Goal: Obtain resource: Download file/media

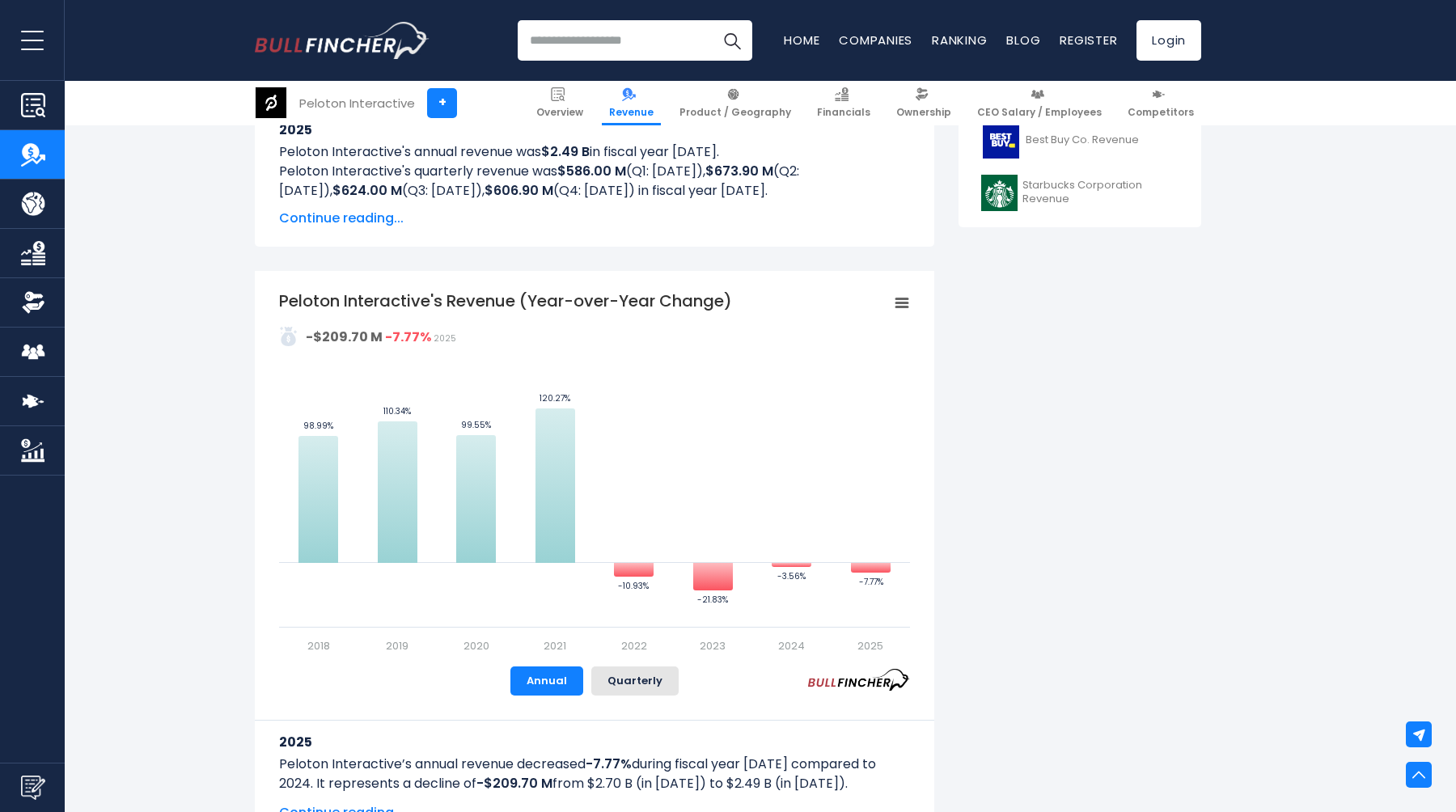
scroll to position [356, 0]
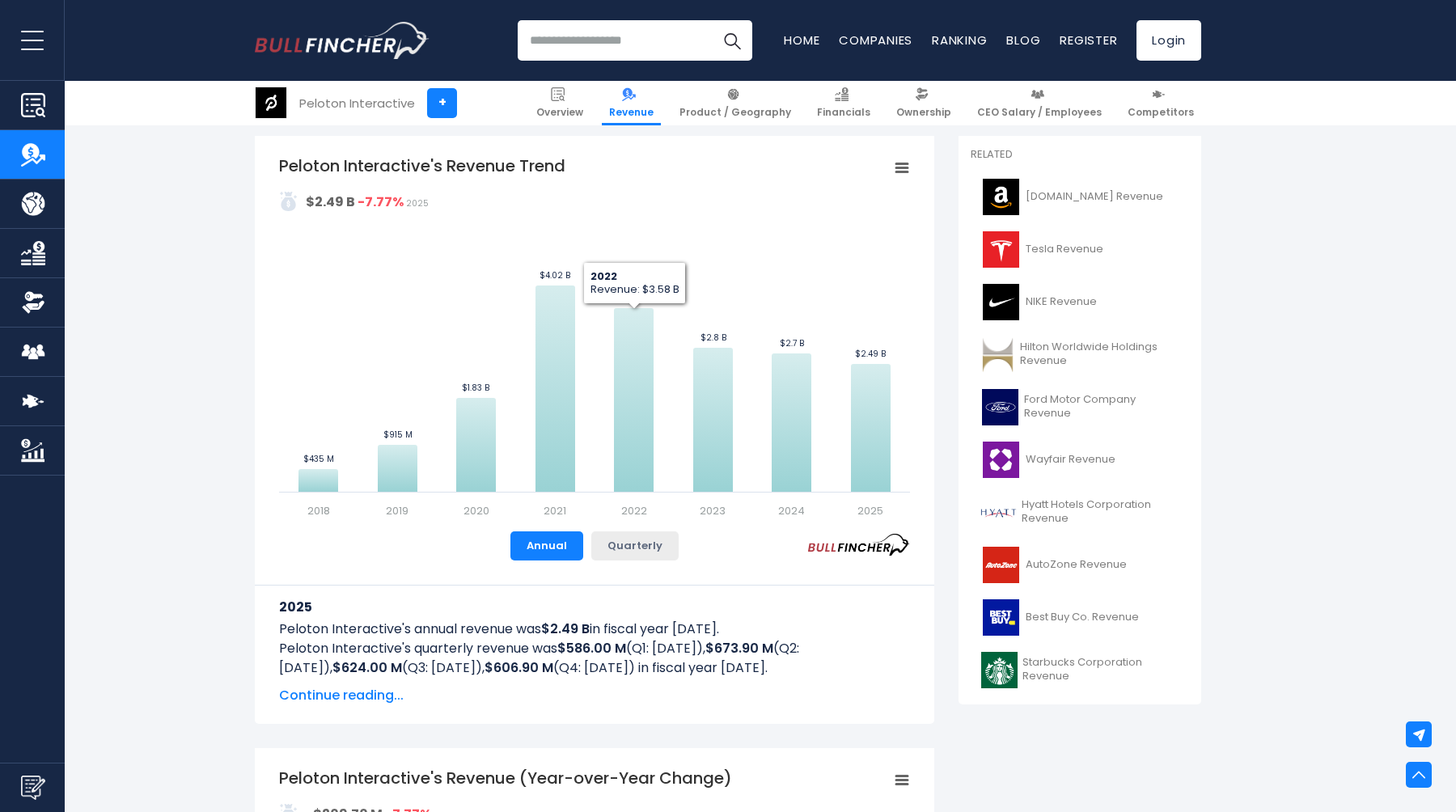
click at [611, 545] on button "Quarterly" at bounding box center [636, 546] width 88 height 29
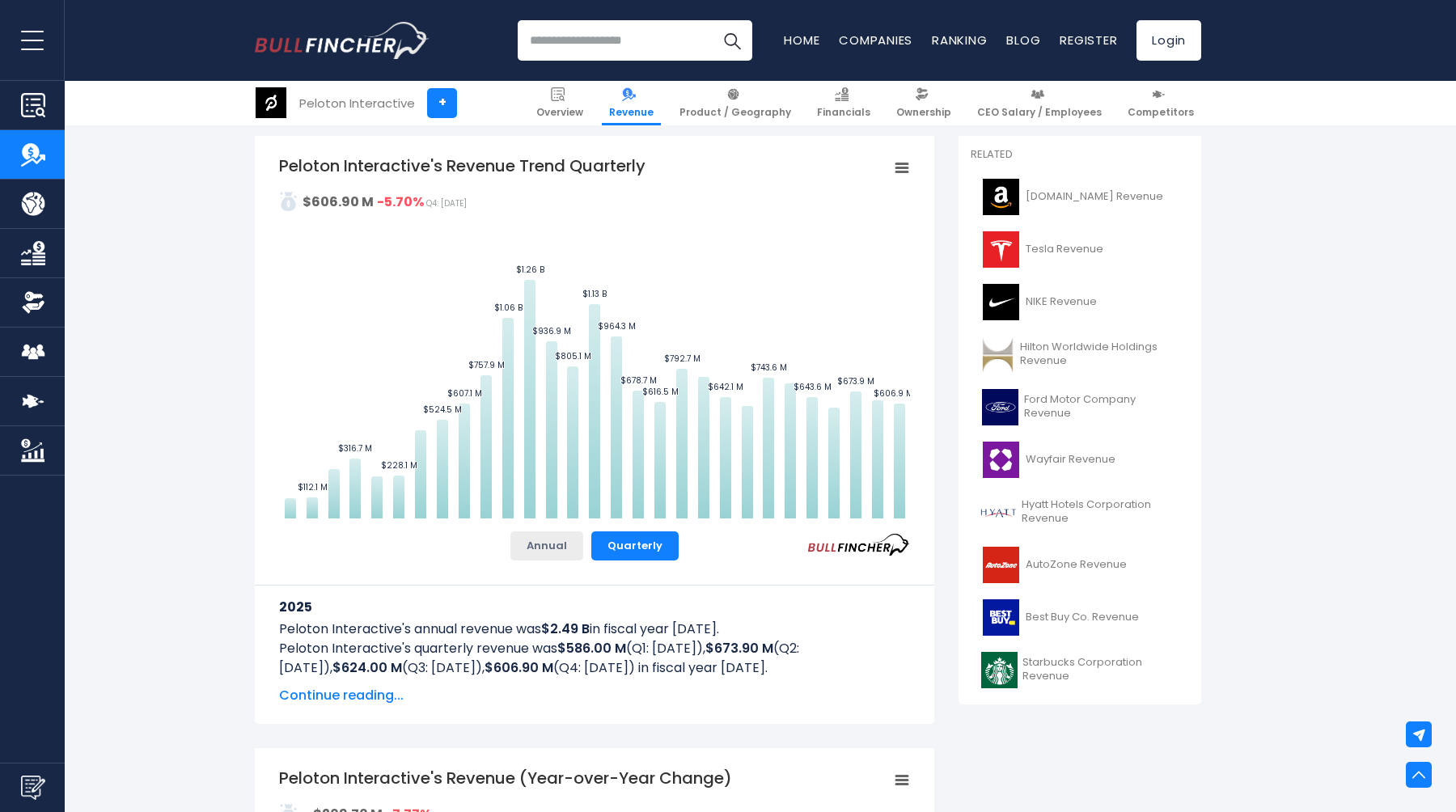
click at [550, 546] on button "Annual" at bounding box center [547, 546] width 73 height 29
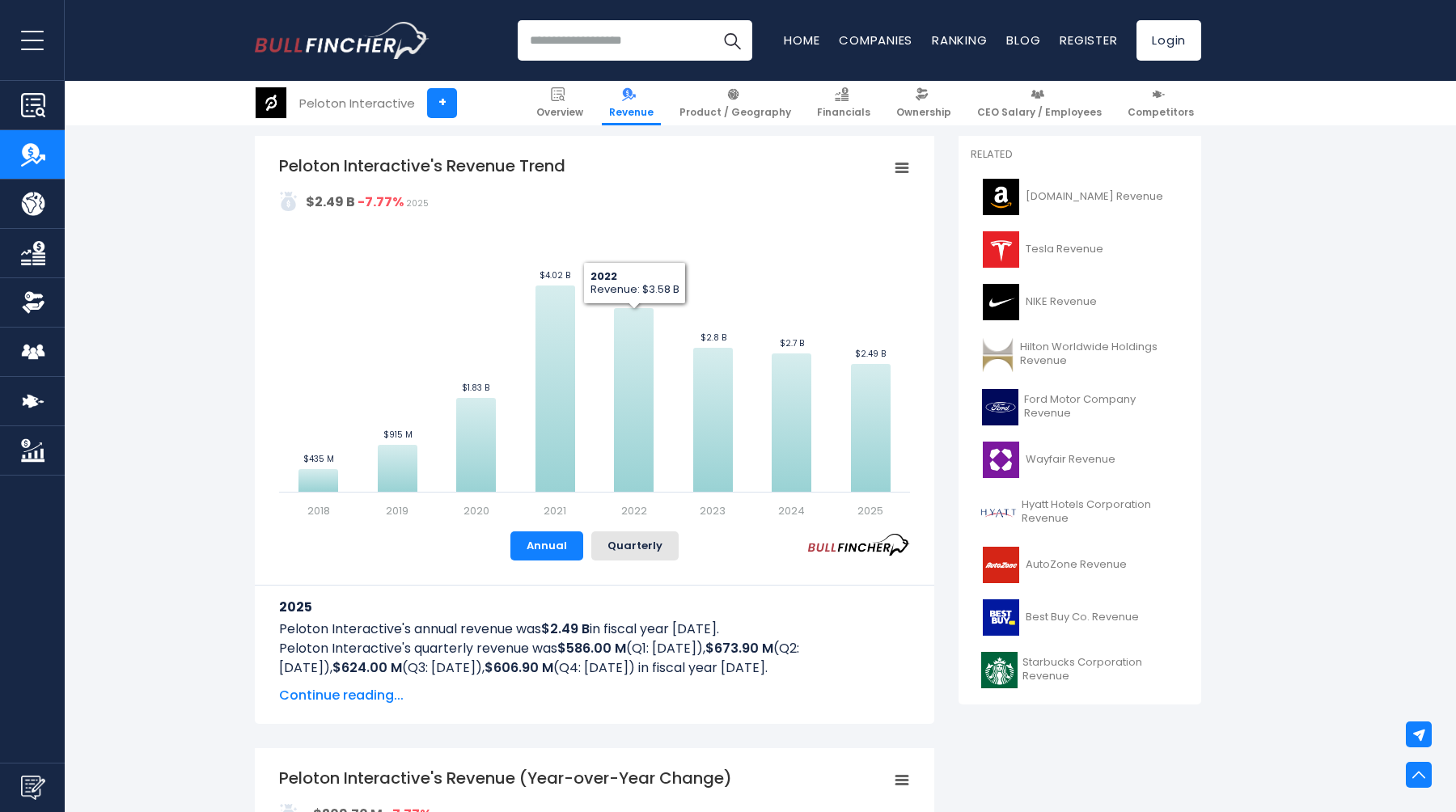
click at [903, 170] on rect "Peloton Interactive's Revenue Trend" at bounding box center [902, 168] width 22 height 22
click at [848, 261] on li "Download PNG Image" at bounding box center [847, 269] width 119 height 22
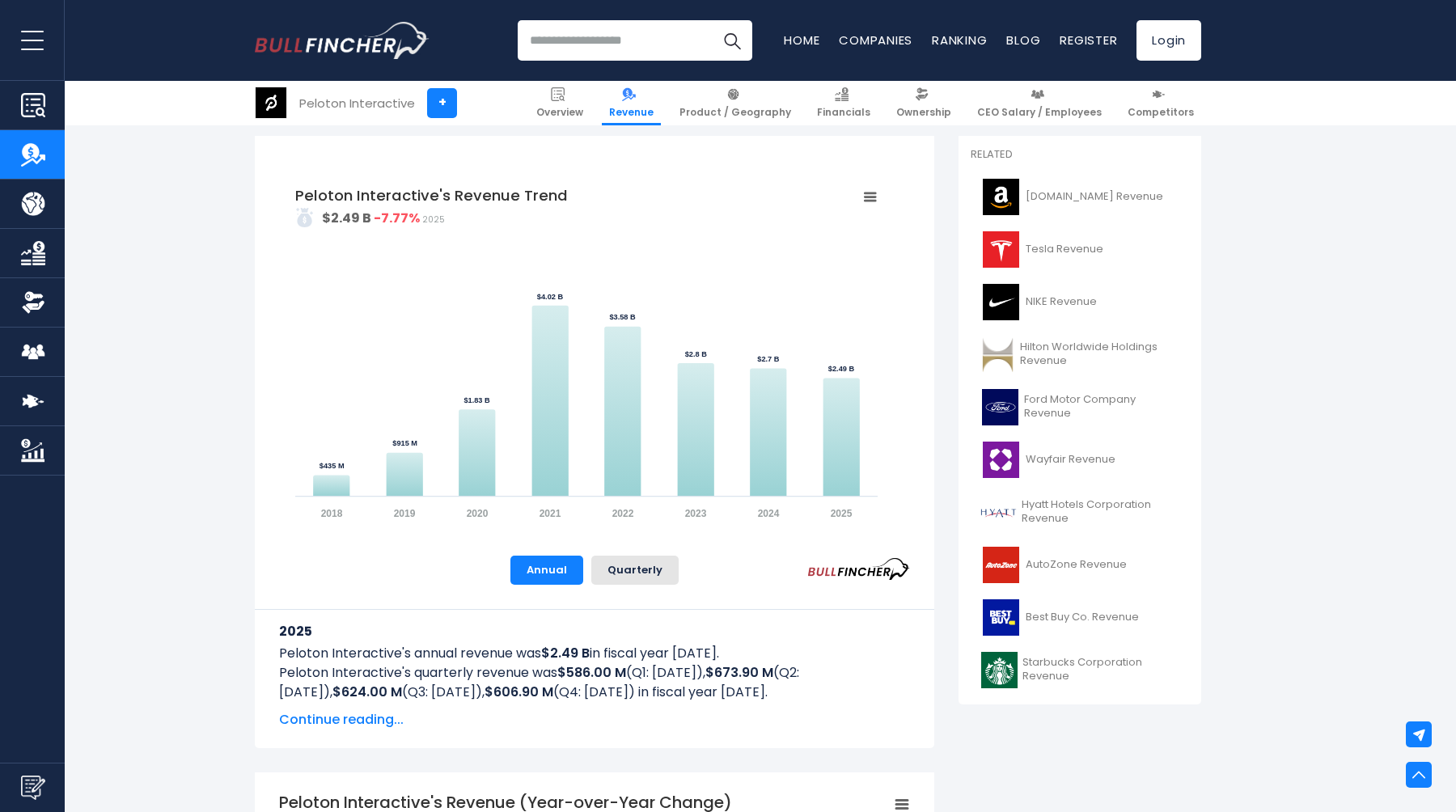
scroll to position [0, 0]
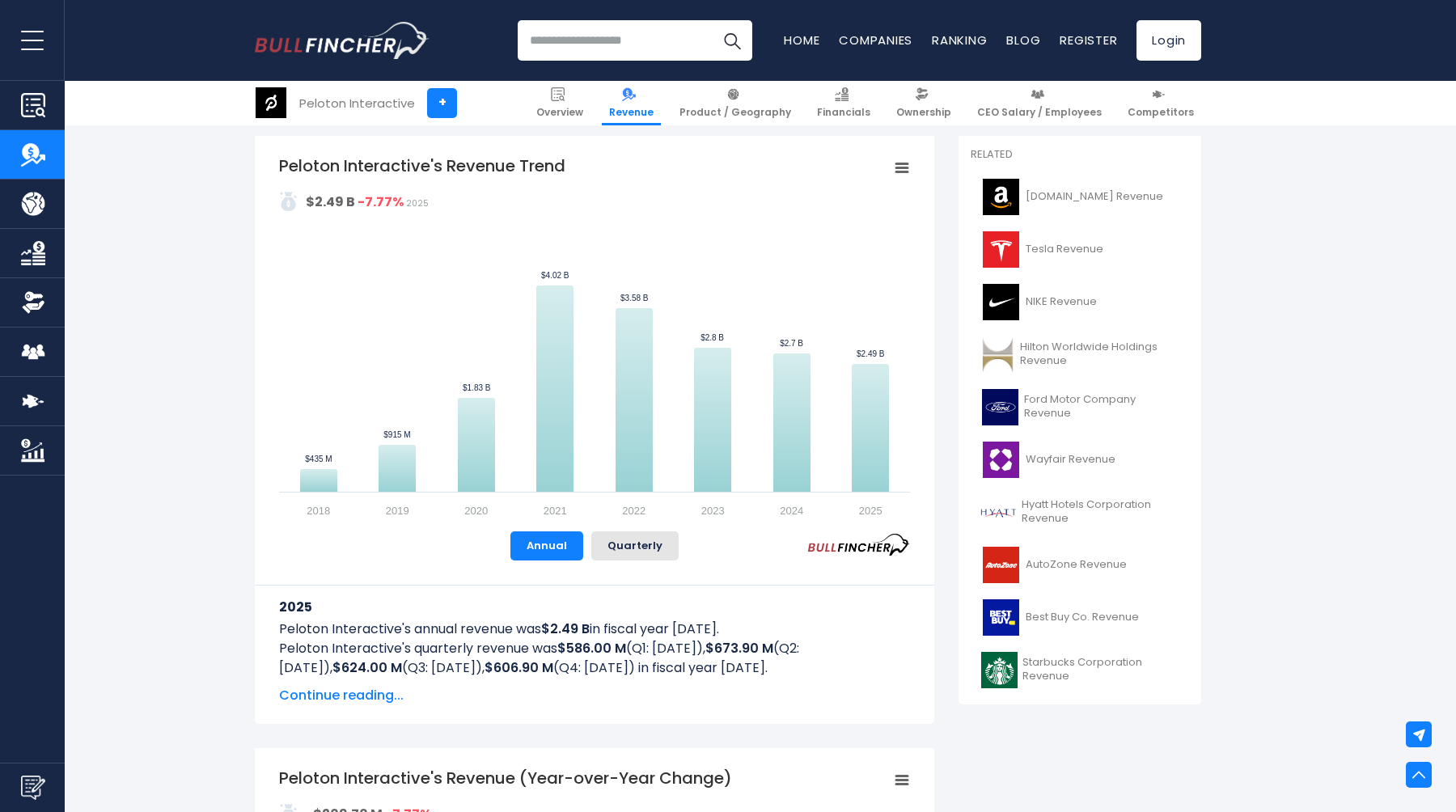
click at [898, 173] on icon "Peloton Interactive's Revenue Trend" at bounding box center [903, 168] width 11 height 8
click at [858, 267] on li "Download PNG Image" at bounding box center [847, 269] width 119 height 22
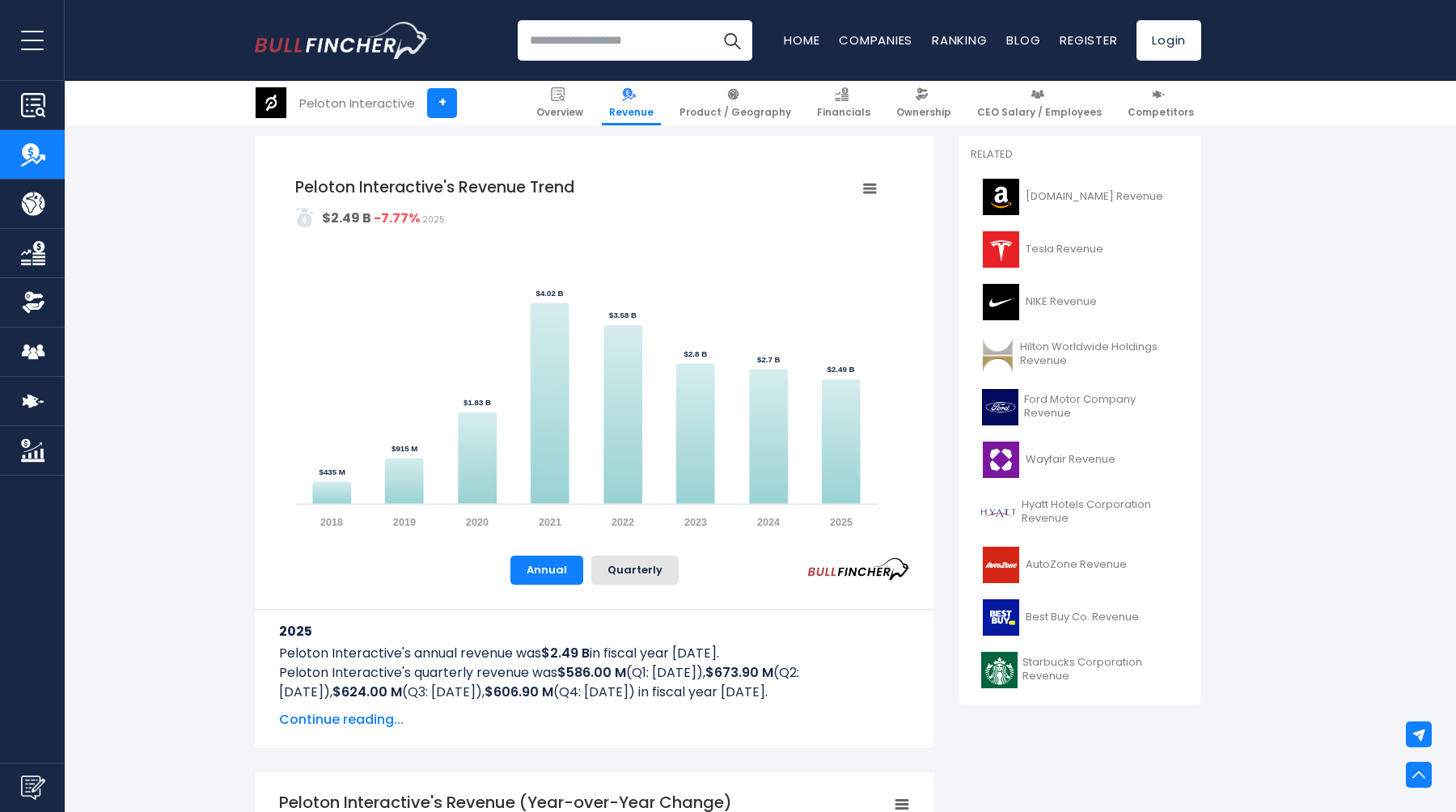
click at [869, 188] on icon "Peloton Interactive's Revenue Trend" at bounding box center [870, 189] width 11 height 8
click at [841, 308] on li "Download JPEG Image" at bounding box center [831, 307] width 119 height 22
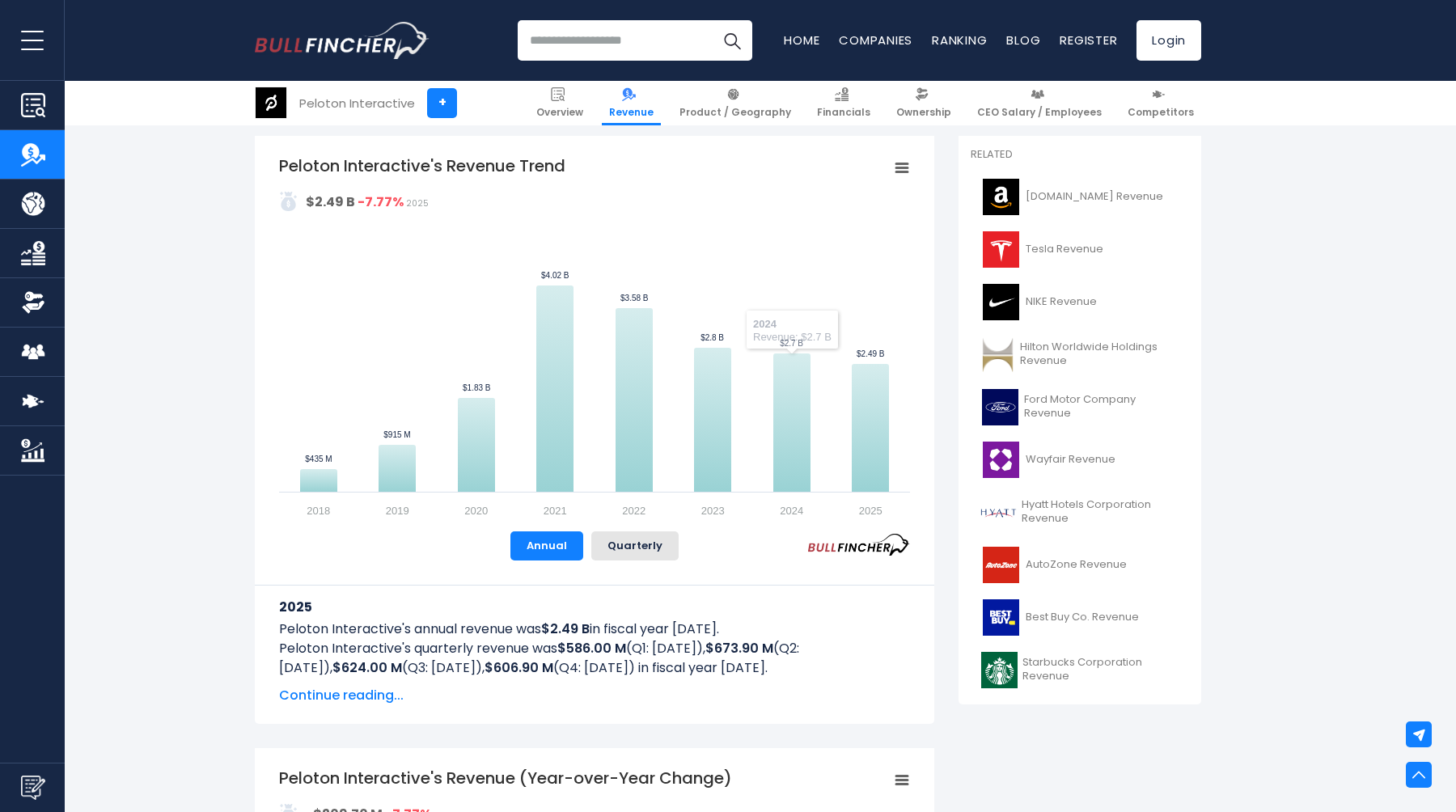
click at [902, 166] on rect "Peloton Interactive's Revenue Trend" at bounding box center [902, 168] width 22 height 22
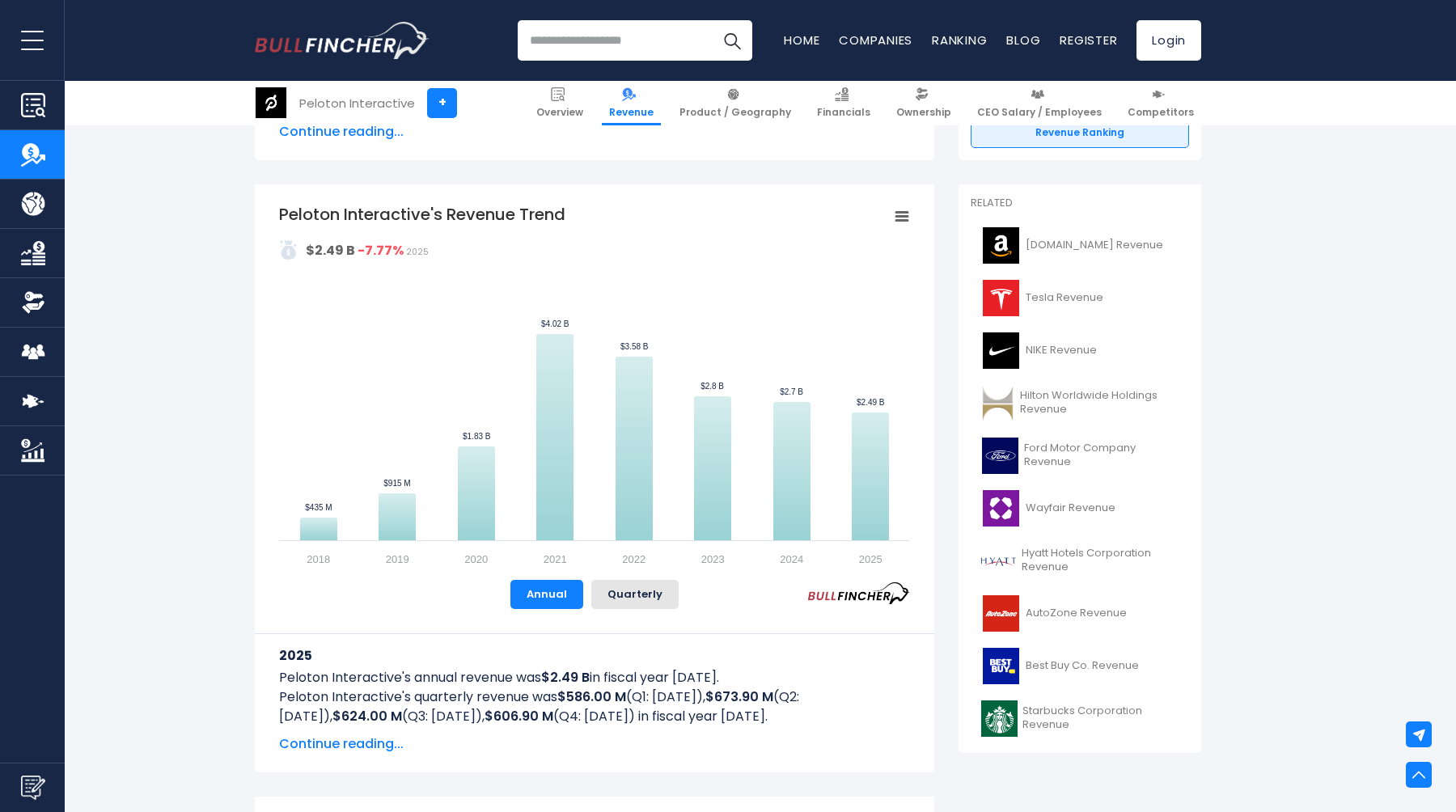
click at [359, 697] on div "2025 Peloton Interactive's annual revenue was $2.49 B in fiscal year [DATE]. Pe…" at bounding box center [595, 681] width 631 height 145
click at [342, 741] on span "Continue reading..." at bounding box center [595, 744] width 631 height 20
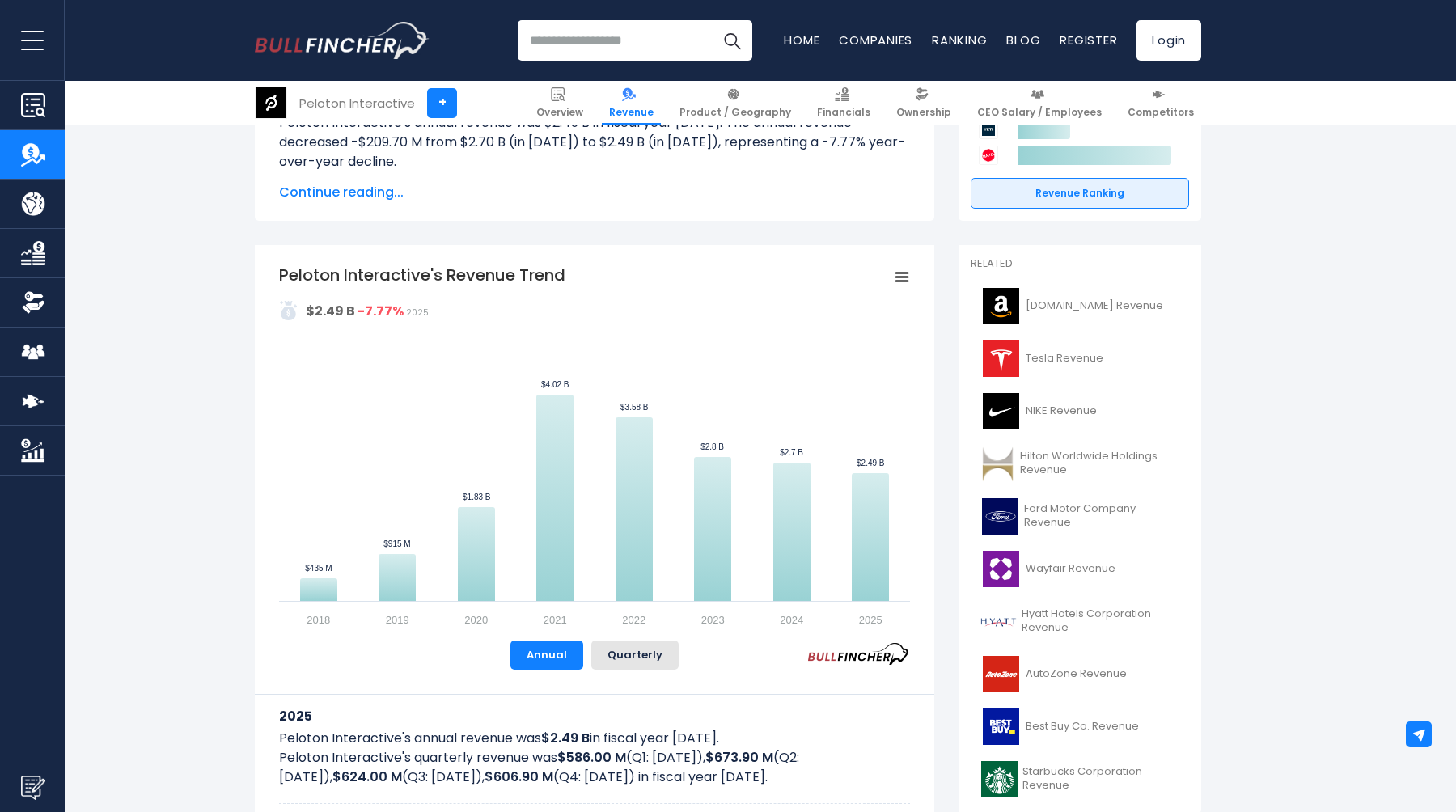
scroll to position [250, 0]
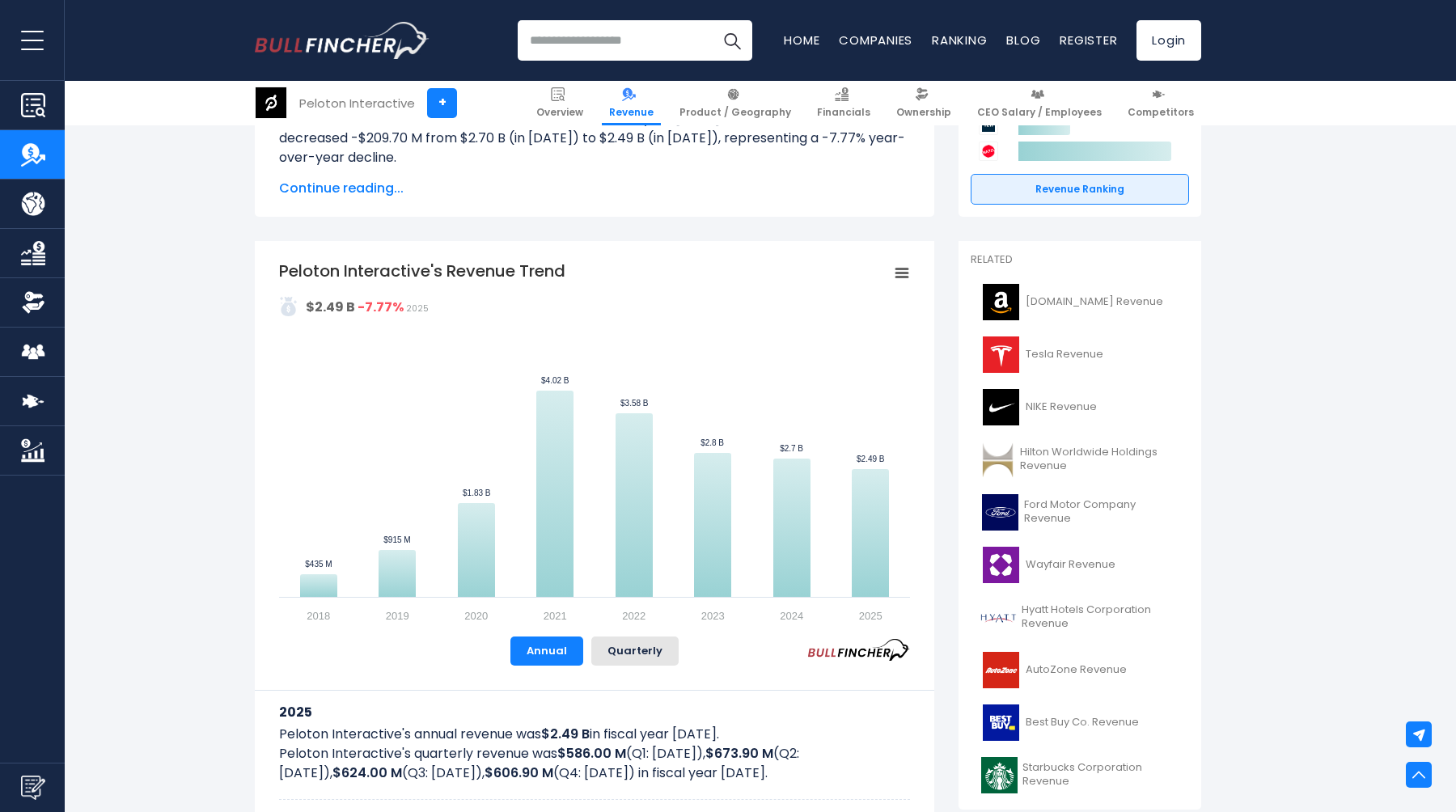
click at [906, 272] on icon "Peloton Interactive's Revenue Trend" at bounding box center [903, 273] width 11 height 8
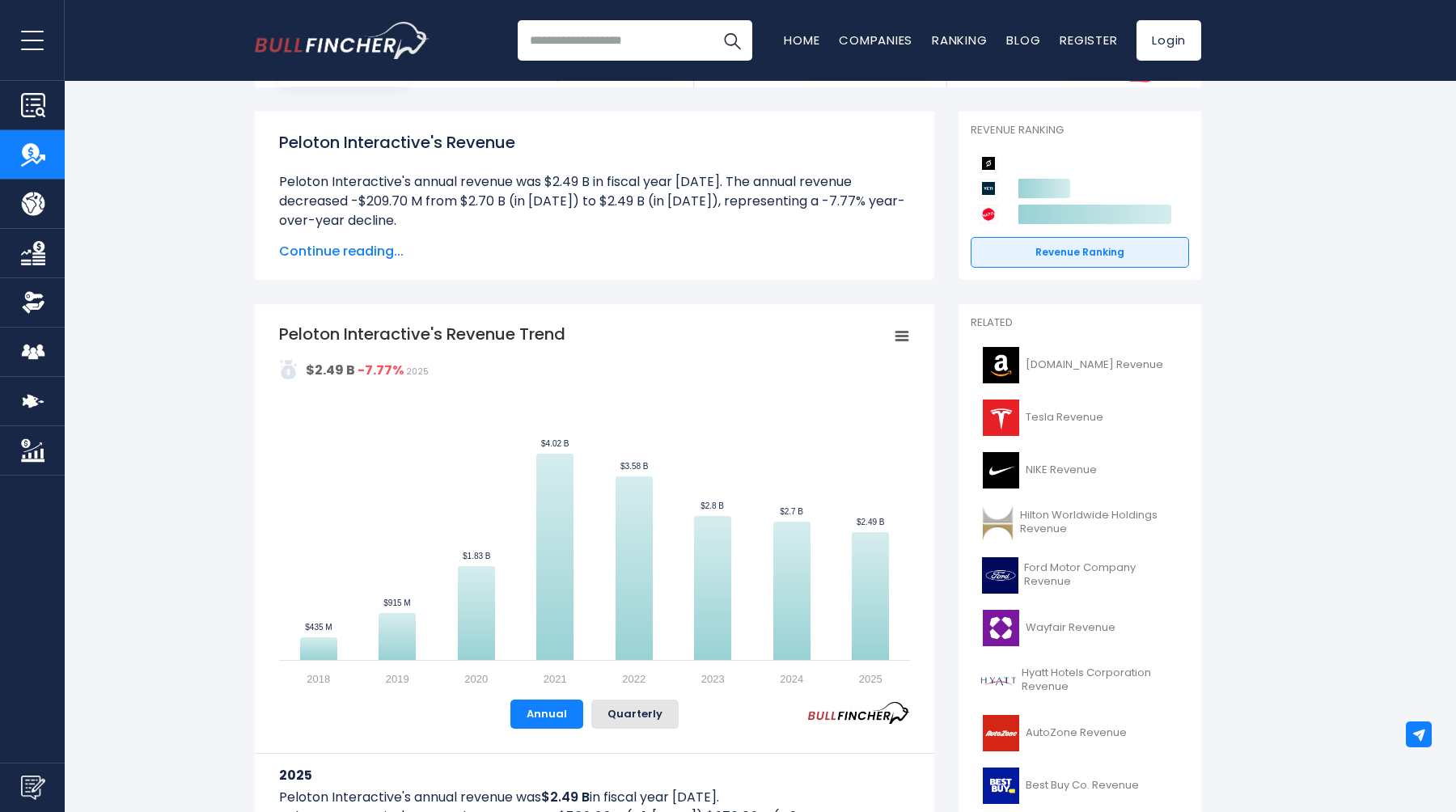
scroll to position [217, 0]
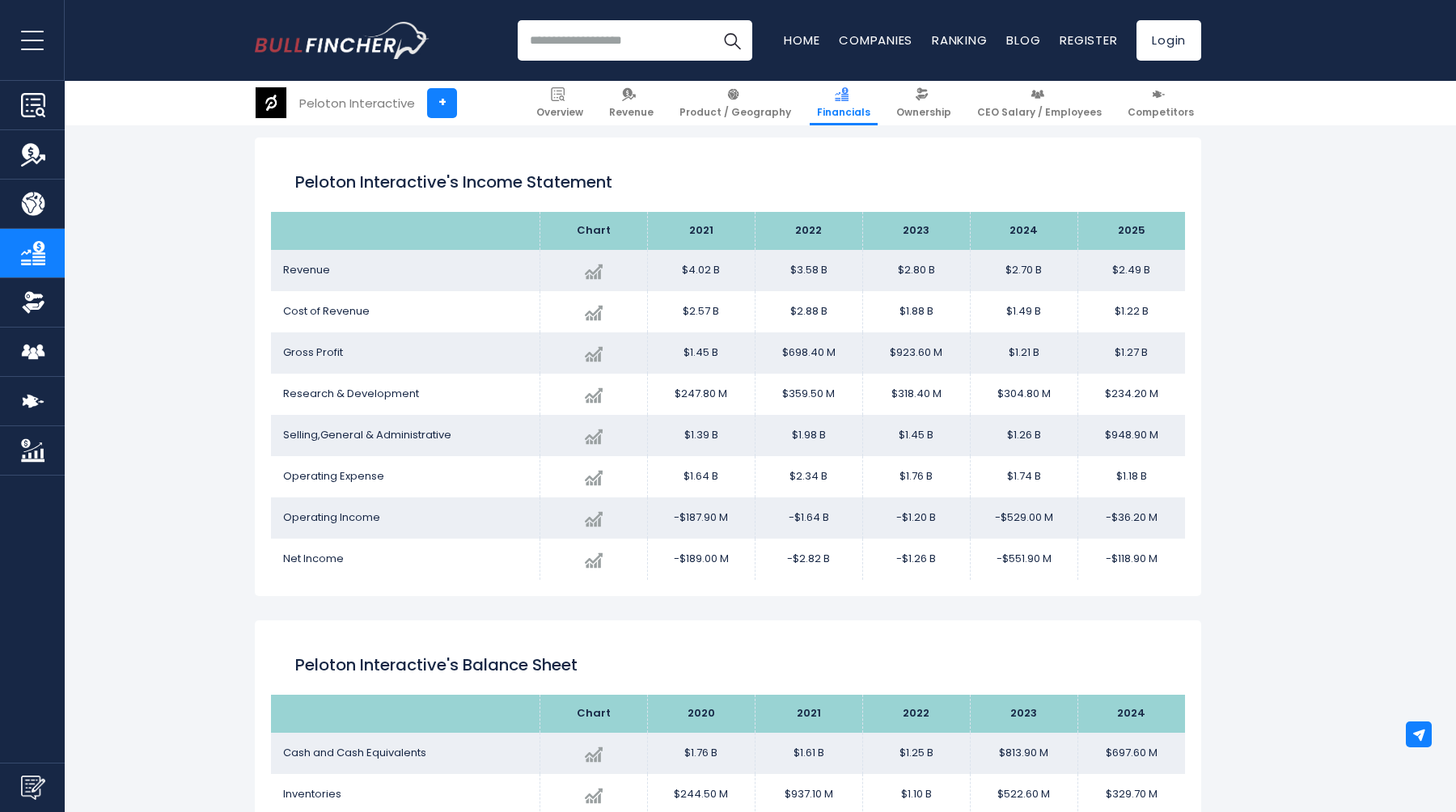
scroll to position [228, 0]
